Goal: Task Accomplishment & Management: Manage account settings

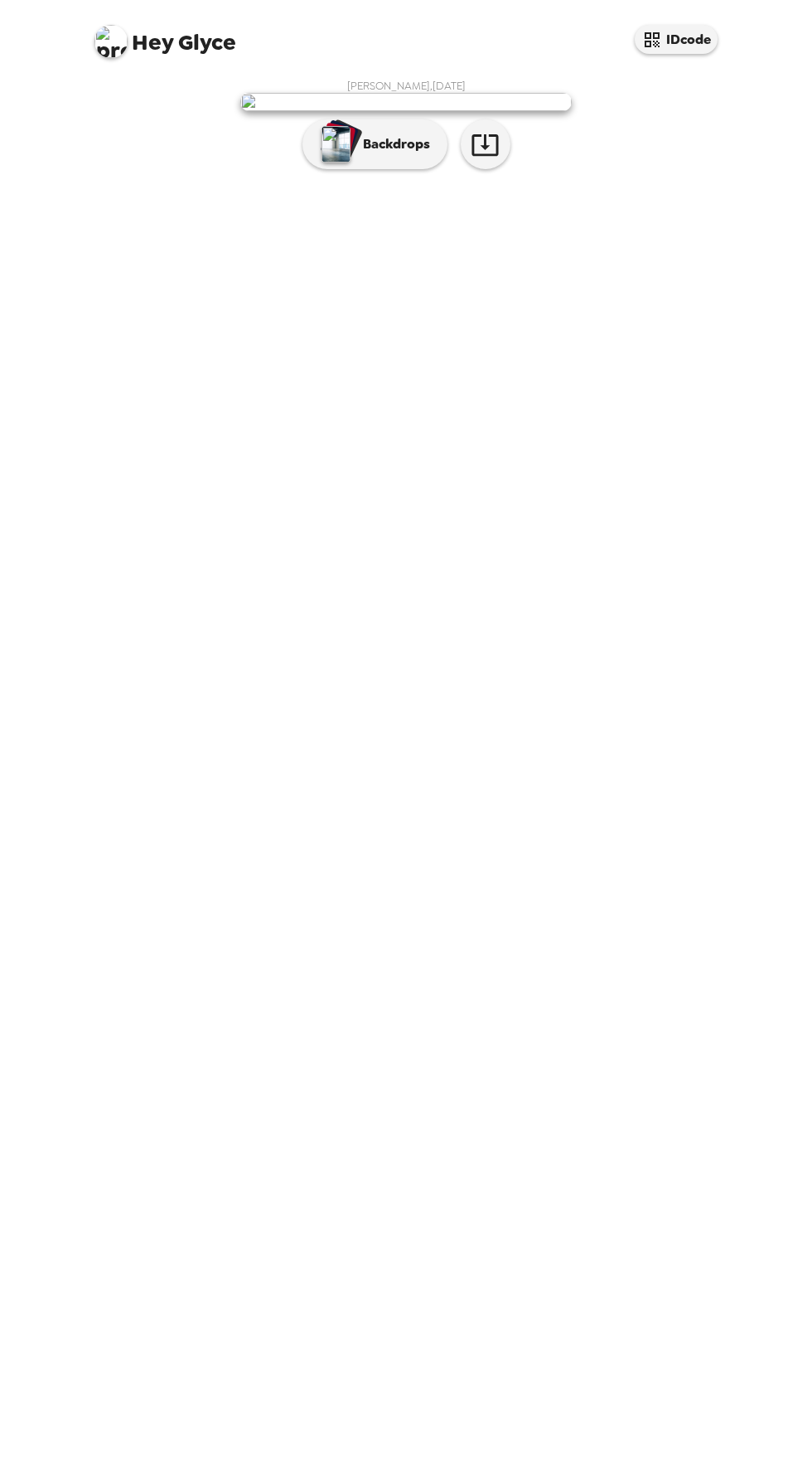
click at [590, 849] on div "[PERSON_NAME] , [DATE] Backdrops" at bounding box center [406, 770] width 663 height 1399
click at [485, 156] on icon "button" at bounding box center [485, 146] width 27 height 22
